Goal: Task Accomplishment & Management: Use online tool/utility

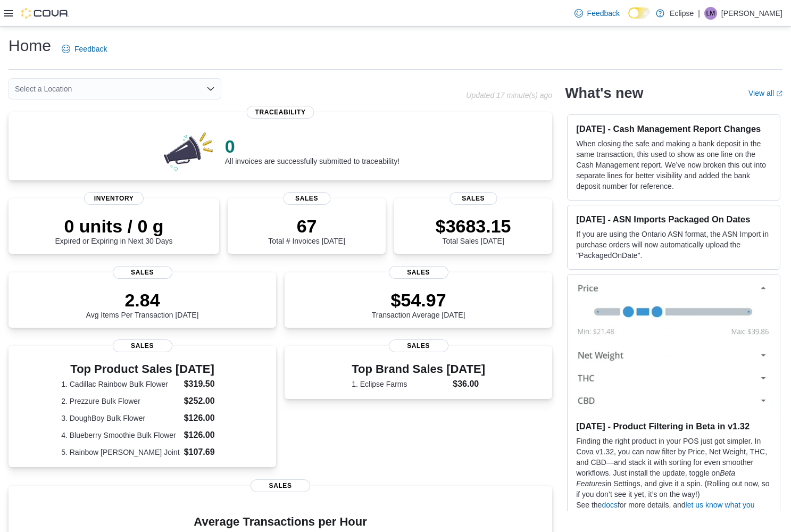
click at [13, 23] on div at bounding box center [36, 13] width 65 height 26
click at [12, 15] on icon at bounding box center [8, 13] width 9 height 9
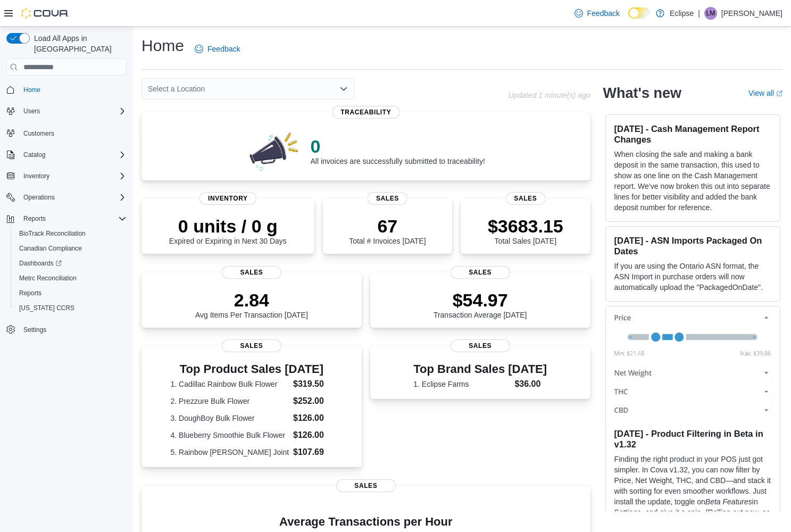
click at [10, 16] on icon at bounding box center [8, 13] width 9 height 9
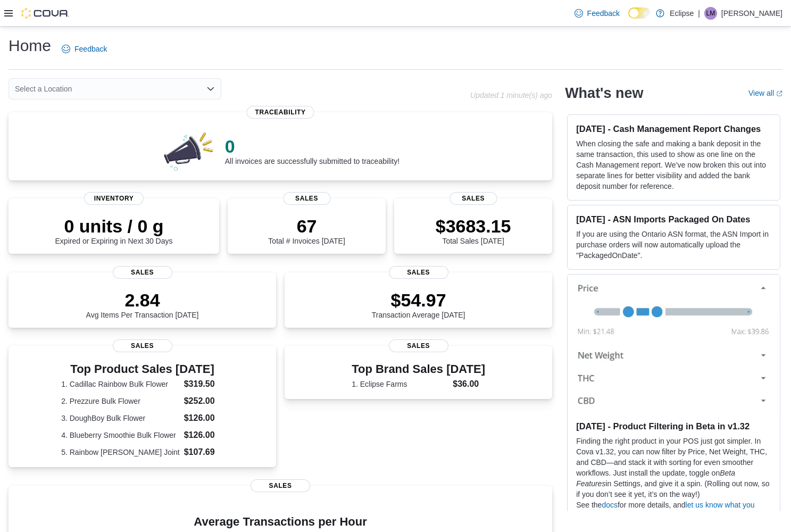
click at [9, 13] on icon at bounding box center [8, 13] width 9 height 6
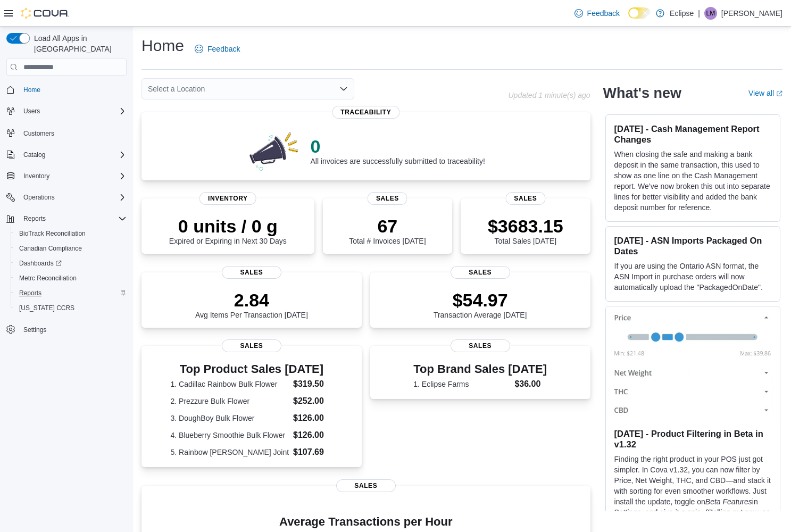
click at [34, 289] on span "Reports" at bounding box center [30, 293] width 22 height 9
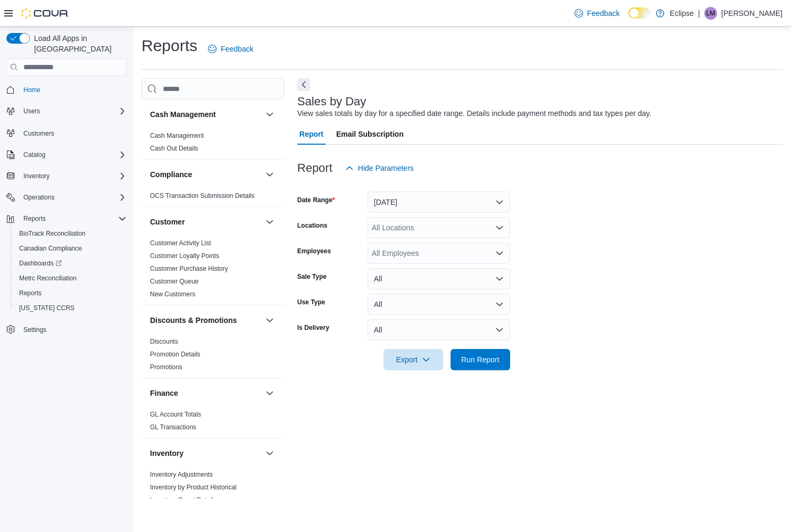
click at [453, 192] on button "[DATE]" at bounding box center [439, 202] width 143 height 21
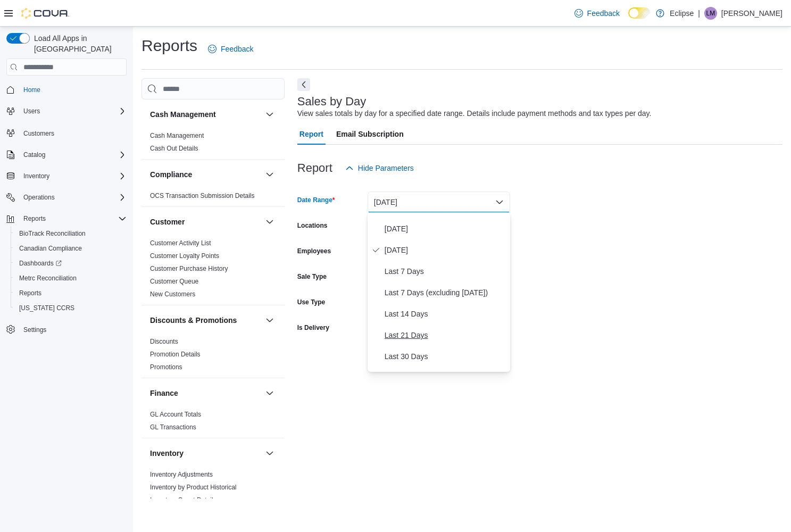
scroll to position [32, 0]
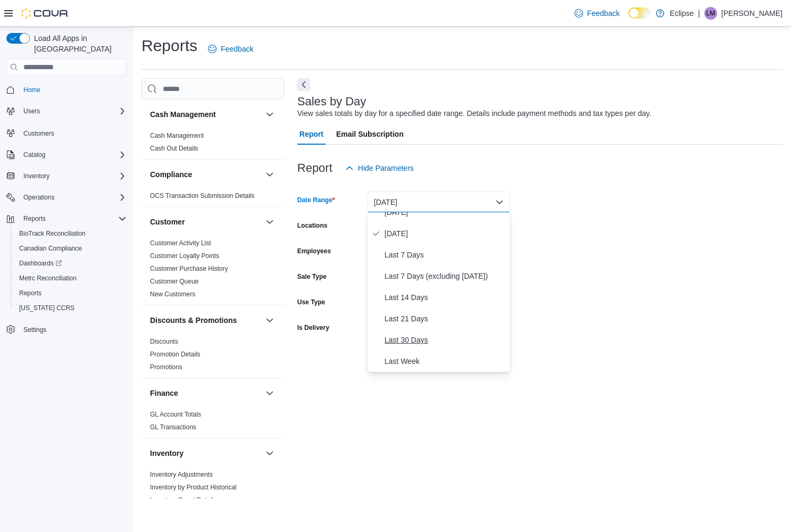
click at [406, 341] on span "Last 30 Days" at bounding box center [445, 340] width 121 height 13
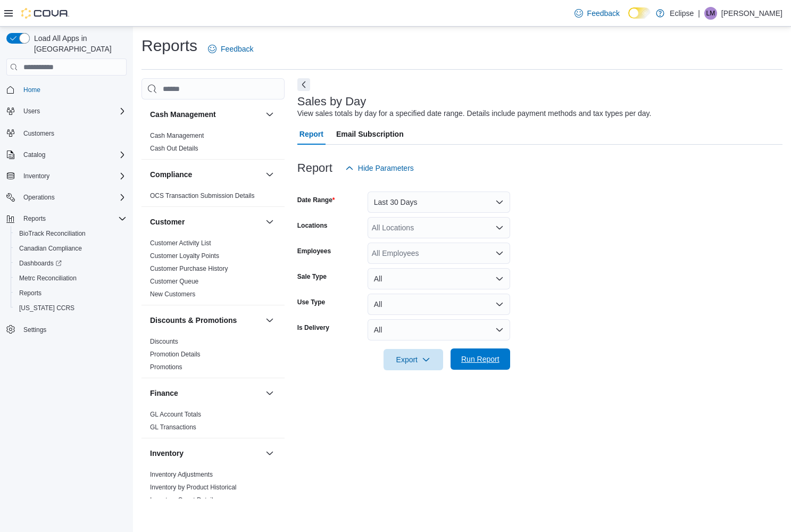
click at [496, 360] on span "Run Report" at bounding box center [480, 359] width 38 height 11
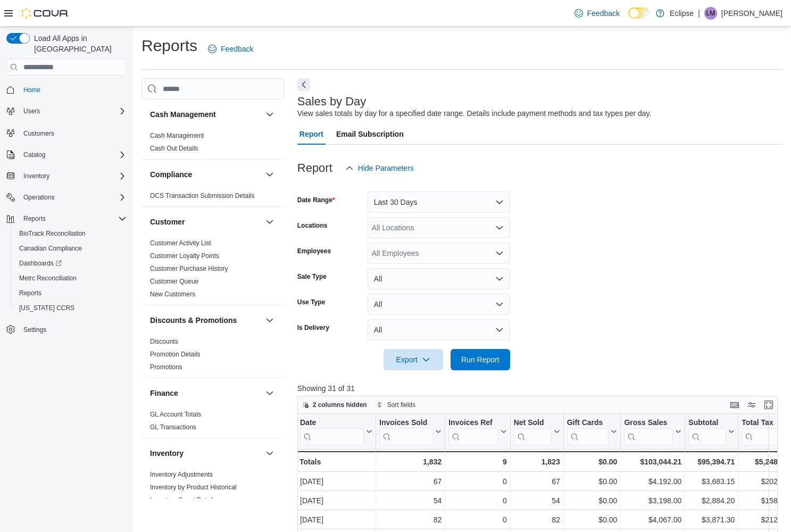
click at [444, 205] on button "Last 30 Days" at bounding box center [439, 202] width 143 height 21
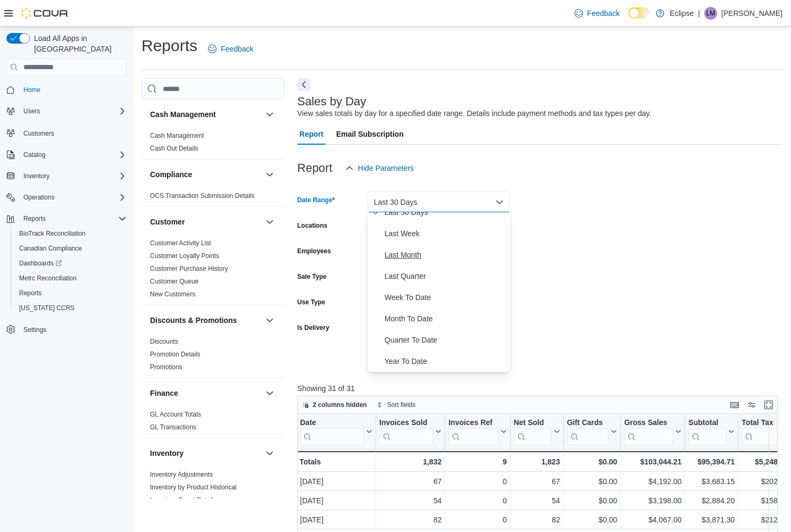
scroll to position [151, 0]
click at [414, 326] on span "Month To Date" at bounding box center [445, 327] width 121 height 13
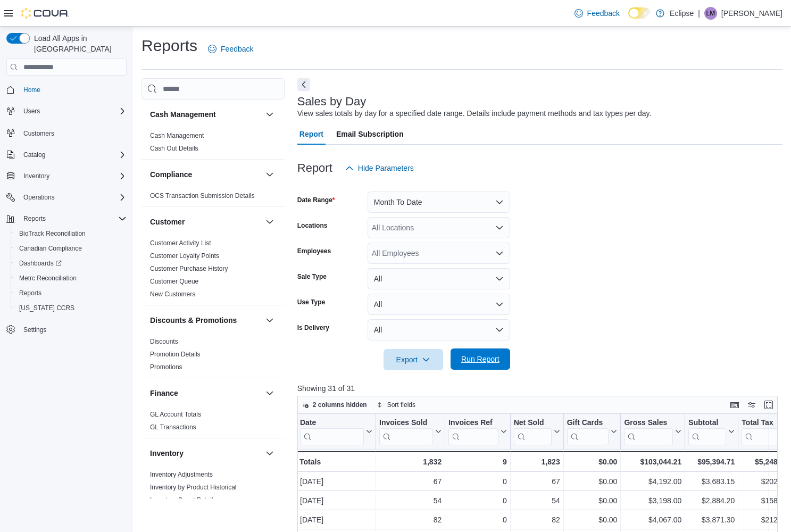
click at [479, 354] on span "Run Report" at bounding box center [480, 359] width 38 height 11
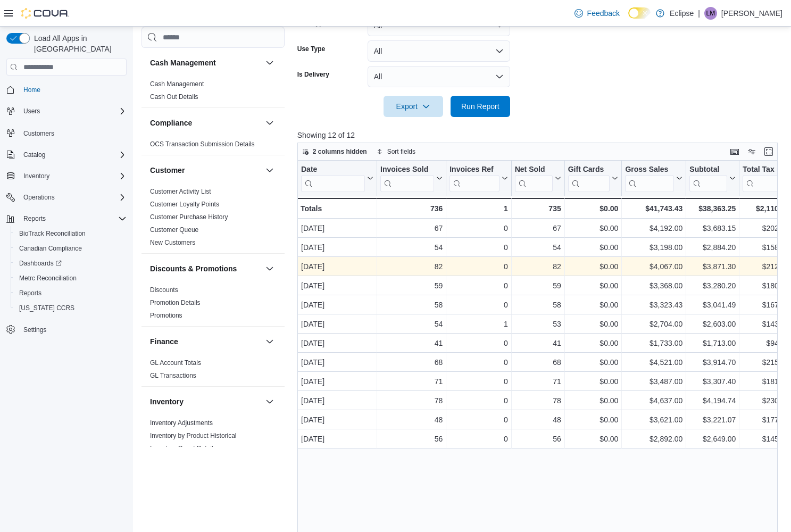
scroll to position [257, 0]
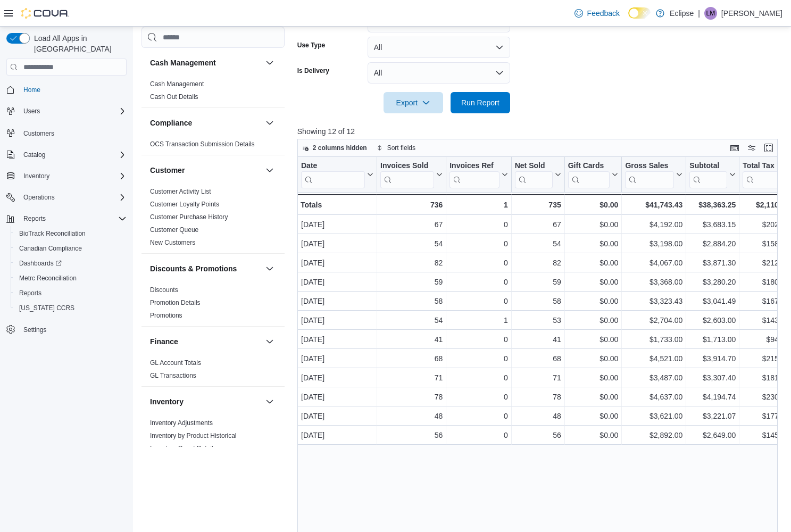
click at [26, 13] on img at bounding box center [45, 13] width 48 height 11
click at [25, 15] on img at bounding box center [45, 13] width 48 height 11
click at [5, 16] on icon at bounding box center [8, 13] width 9 height 6
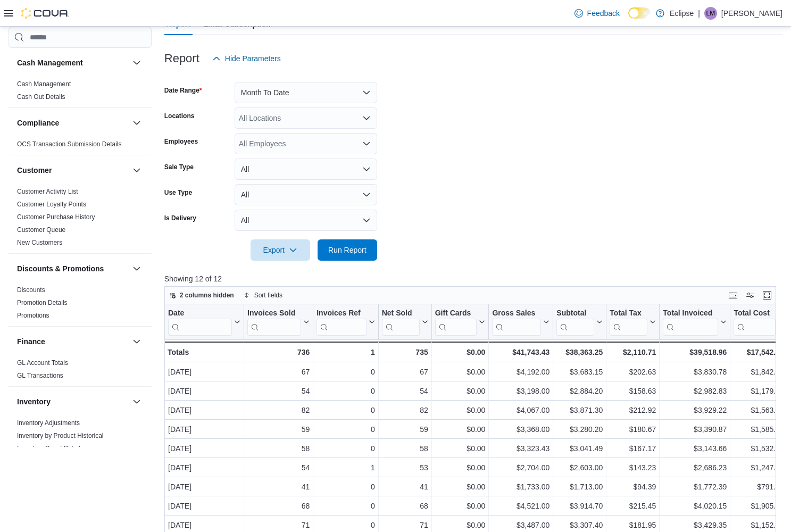
scroll to position [84, 0]
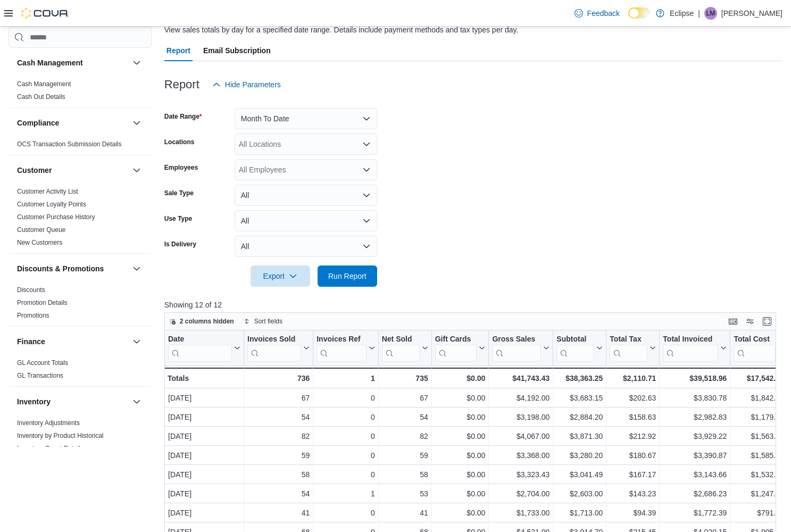
click at [306, 126] on button "Month To Date" at bounding box center [306, 118] width 143 height 21
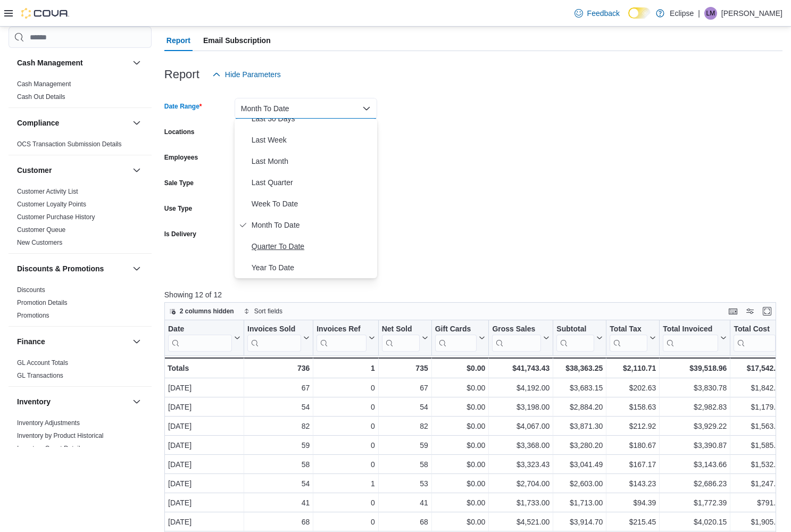
scroll to position [110, 0]
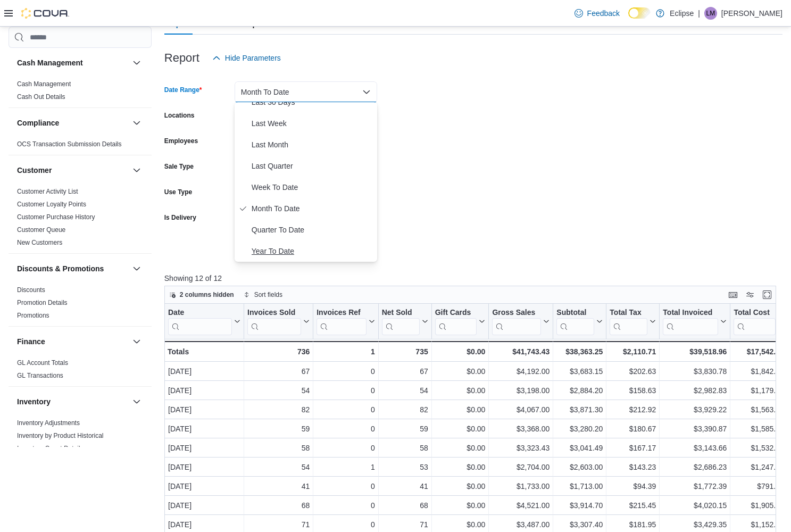
click at [291, 252] on span "Year To Date" at bounding box center [312, 251] width 121 height 13
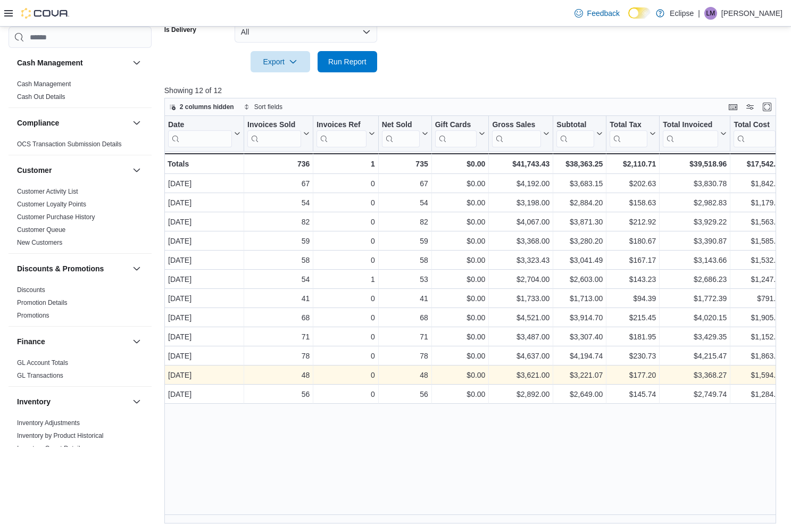
scroll to position [298, 0]
